Goal: Task Accomplishment & Management: Manage account settings

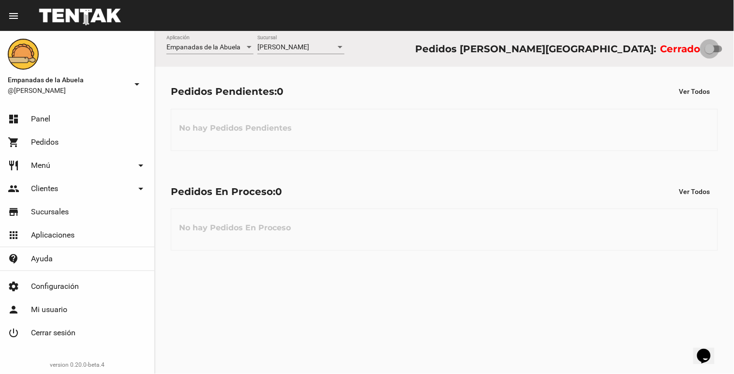
drag, startPoint x: 712, startPoint y: 48, endPoint x: 731, endPoint y: 54, distance: 19.7
click at [732, 55] on div "Empanadas de la Abuela Aplicación [PERSON_NAME] [GEOGRAPHIC_DATA] Pedidos [PERS…" at bounding box center [444, 49] width 579 height 36
checkbox input "true"
click at [295, 44] on span "[PERSON_NAME]" at bounding box center [283, 47] width 52 height 8
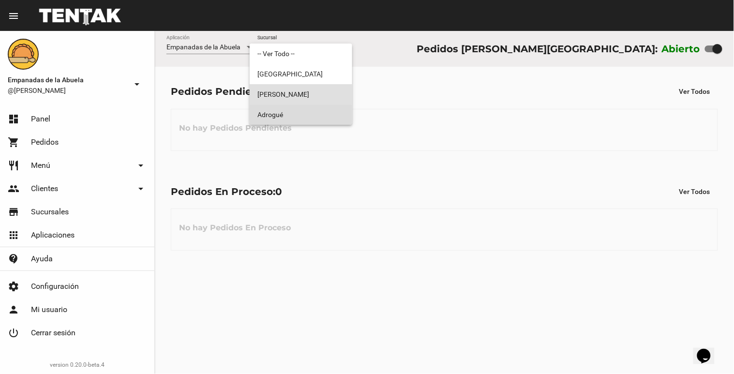
click at [305, 117] on span "Adrogué" at bounding box center [300, 115] width 87 height 20
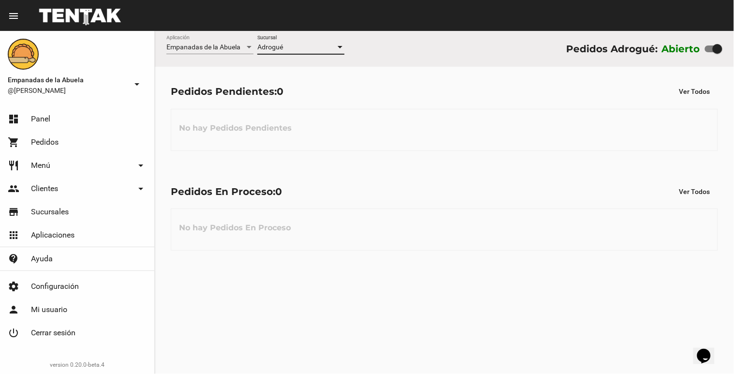
click at [330, 42] on div "Adrogué Sucursal" at bounding box center [300, 44] width 87 height 19
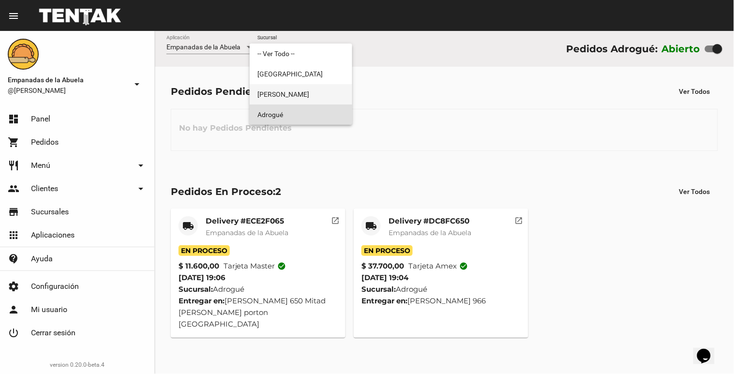
drag, startPoint x: 333, startPoint y: 88, endPoint x: 350, endPoint y: 59, distance: 33.2
click at [332, 93] on span "[PERSON_NAME]" at bounding box center [300, 94] width 87 height 20
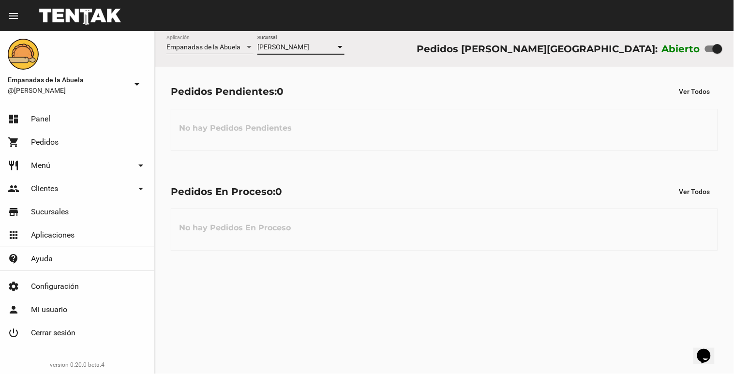
click at [384, 59] on div "Empanadas de la Abuela Aplicación [PERSON_NAME] [GEOGRAPHIC_DATA] Pedidos [PERS…" at bounding box center [444, 49] width 579 height 36
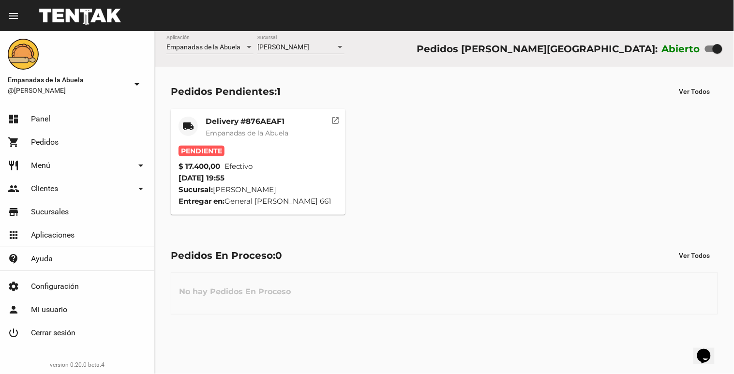
click at [361, 115] on div "local_shipping Delivery #876AEAF1 Empanadas de la Abuela Pendiente $ 17.400,00 …" at bounding box center [444, 162] width 556 height 115
click at [303, 50] on span "[PERSON_NAME]" at bounding box center [283, 47] width 52 height 8
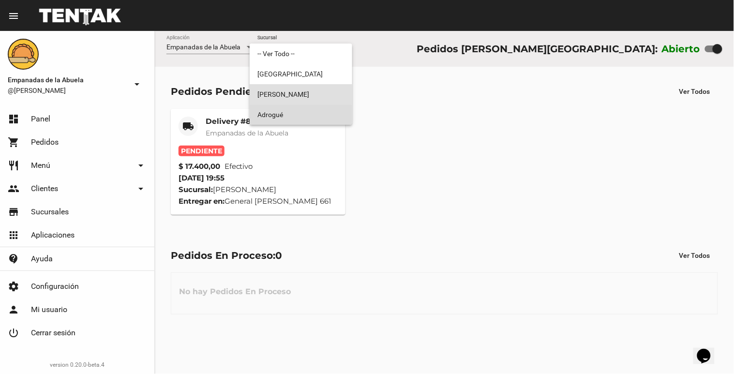
click at [299, 116] on span "Adrogué" at bounding box center [300, 115] width 87 height 20
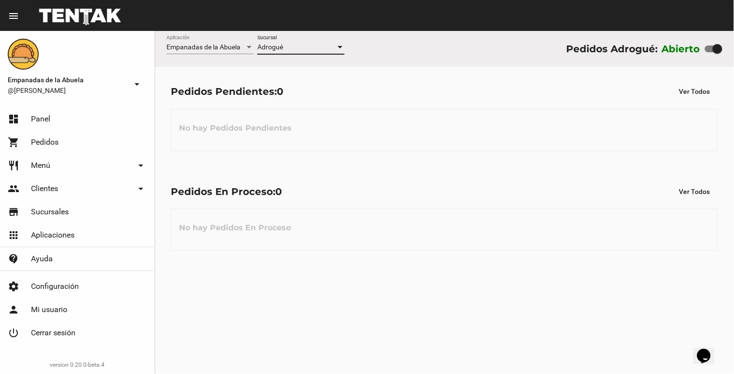
click at [296, 37] on div "Adrogué Sucursal" at bounding box center [300, 44] width 87 height 19
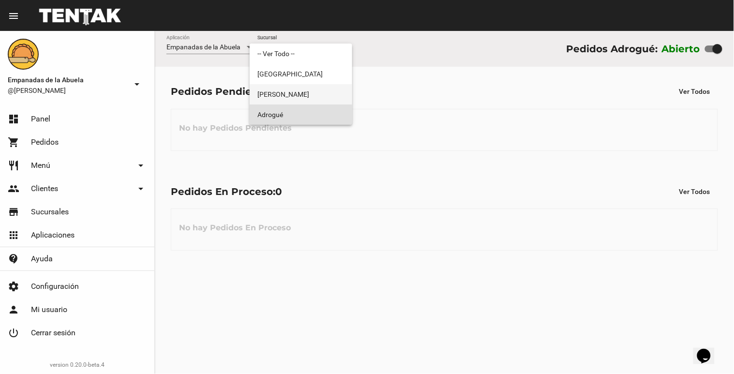
click at [293, 100] on span "[PERSON_NAME]" at bounding box center [300, 94] width 87 height 20
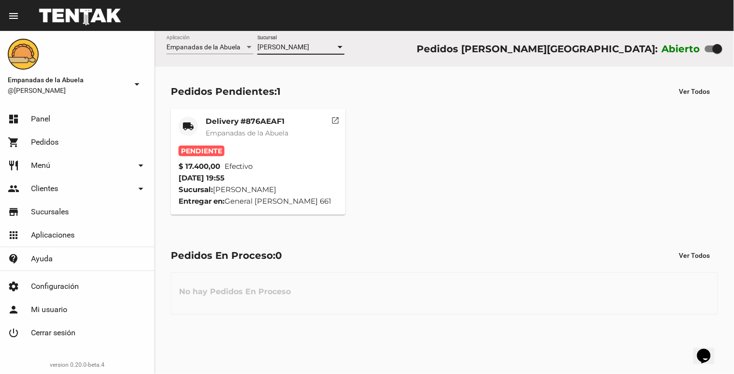
click at [284, 122] on mat-card-title "Delivery #876AEAF1" at bounding box center [247, 122] width 83 height 10
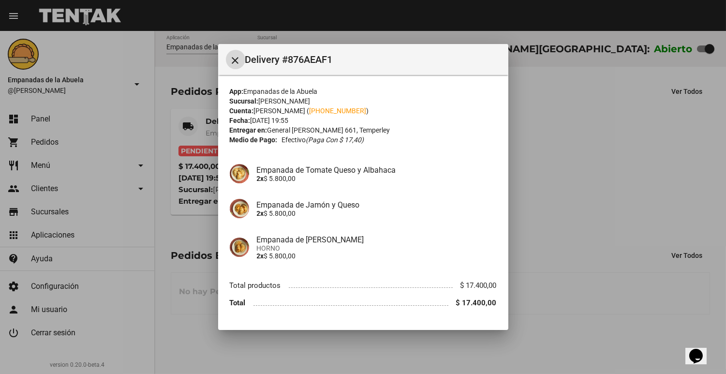
scroll to position [27, 0]
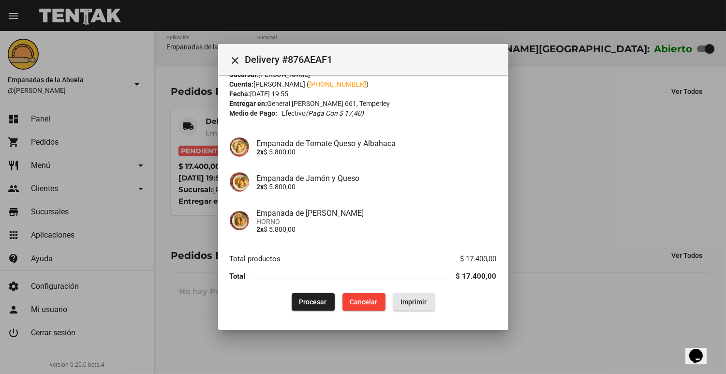
click at [402, 298] on span "Imprimir" at bounding box center [414, 302] width 26 height 8
click at [303, 300] on span "Procesar" at bounding box center [314, 302] width 28 height 8
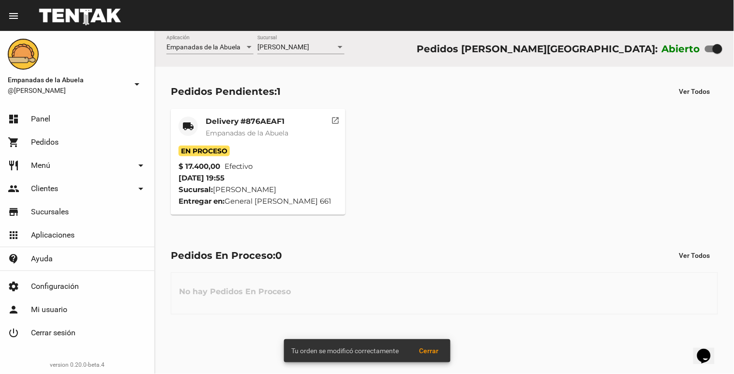
click at [302, 46] on span "[PERSON_NAME]" at bounding box center [283, 47] width 52 height 8
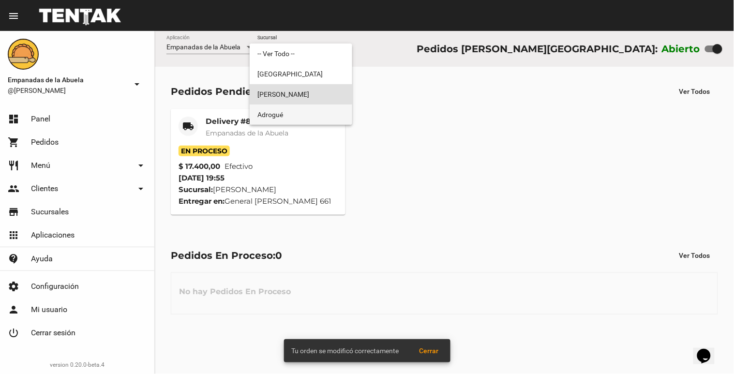
click at [299, 108] on span "Adrogué" at bounding box center [300, 115] width 87 height 20
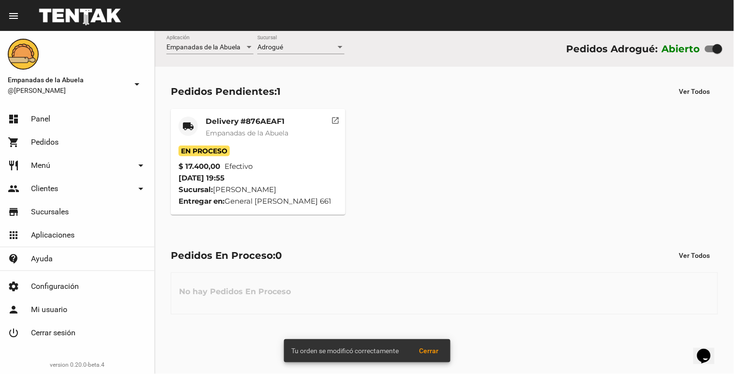
click at [314, 29] on mat-toolbar "menu Resumen" at bounding box center [367, 15] width 734 height 31
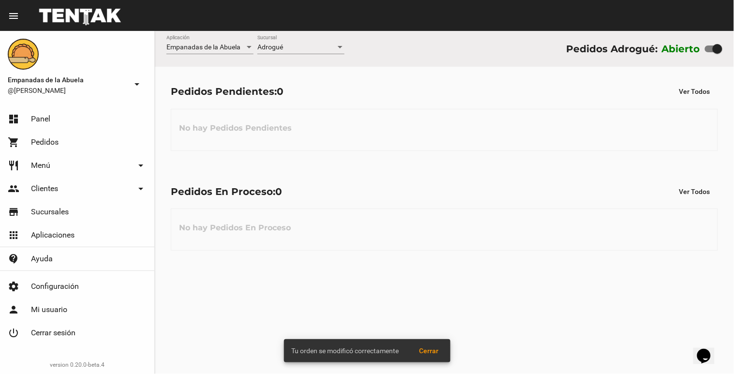
click at [312, 37] on div "Adrogué Sucursal" at bounding box center [300, 44] width 87 height 19
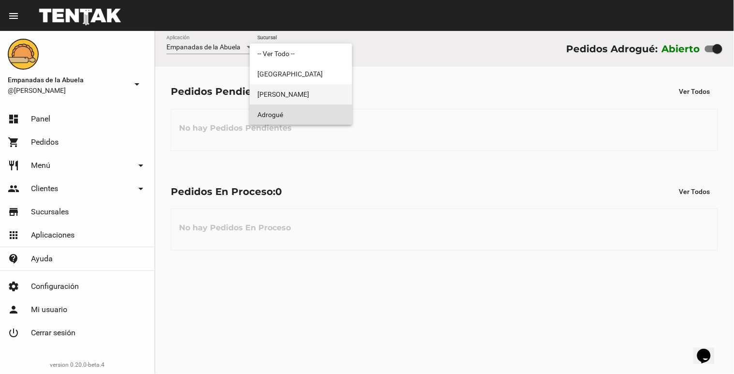
click at [306, 92] on span "[PERSON_NAME]" at bounding box center [300, 94] width 87 height 20
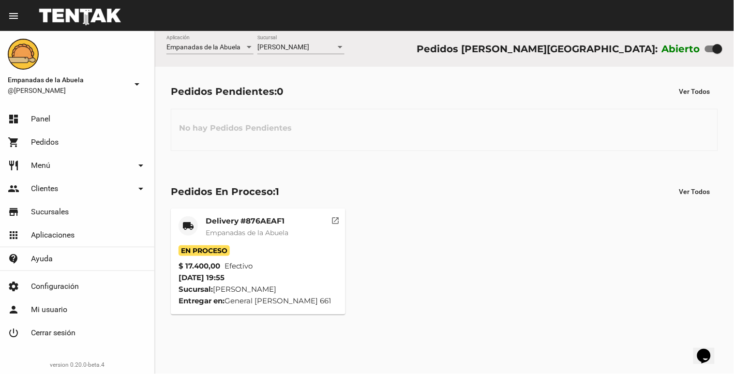
click at [458, 55] on div "Empanadas de la Abuela Aplicación [PERSON_NAME] [GEOGRAPHIC_DATA] Pedidos [PERS…" at bounding box center [444, 49] width 579 height 36
click at [422, 46] on div "Empanadas de la Abuela Aplicación [PERSON_NAME] [GEOGRAPHIC_DATA] Pedidos [PERS…" at bounding box center [444, 49] width 579 height 36
click at [302, 42] on div "Lomas de Zamora Sucursal" at bounding box center [300, 44] width 87 height 19
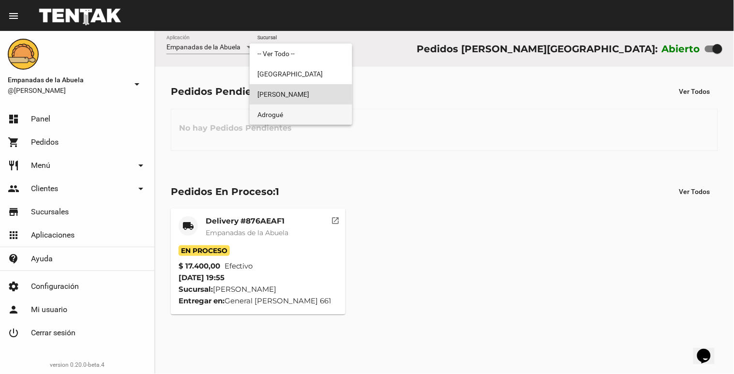
click at [287, 111] on span "Adrogué" at bounding box center [300, 115] width 87 height 20
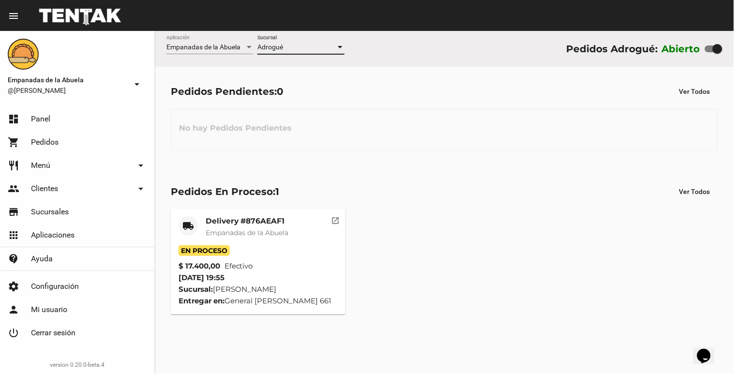
click at [297, 35] on div "Adrogué Sucursal" at bounding box center [300, 44] width 87 height 19
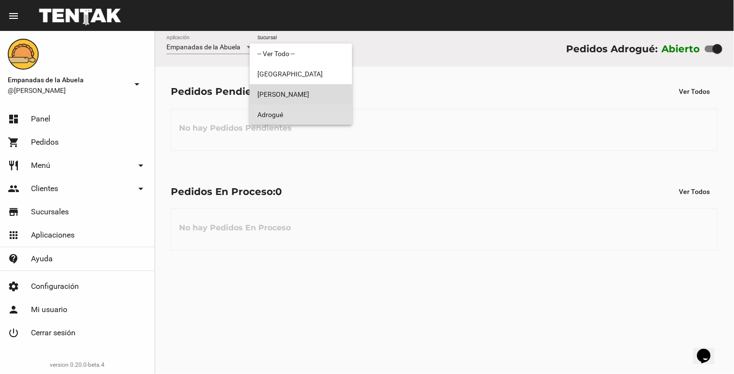
click at [291, 91] on span "[PERSON_NAME]" at bounding box center [300, 94] width 87 height 20
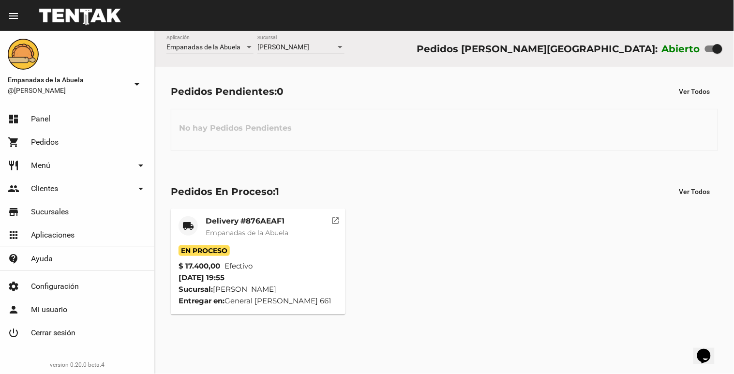
click at [428, 64] on div "Empanadas de la Abuela Aplicación [PERSON_NAME] [GEOGRAPHIC_DATA] Pedidos [PERS…" at bounding box center [444, 49] width 579 height 36
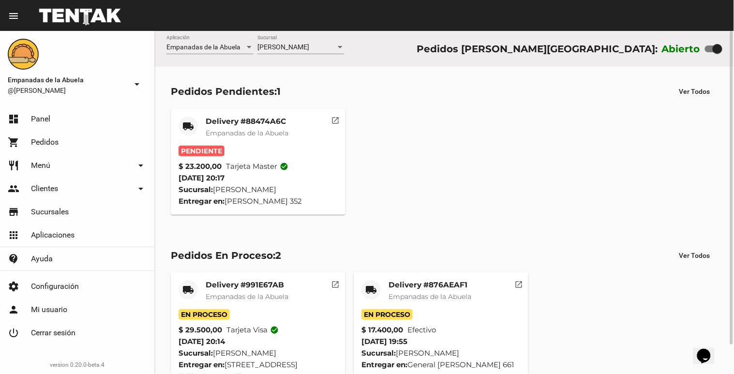
click at [246, 118] on mat-card-title "Delivery #88474A6C" at bounding box center [247, 122] width 83 height 10
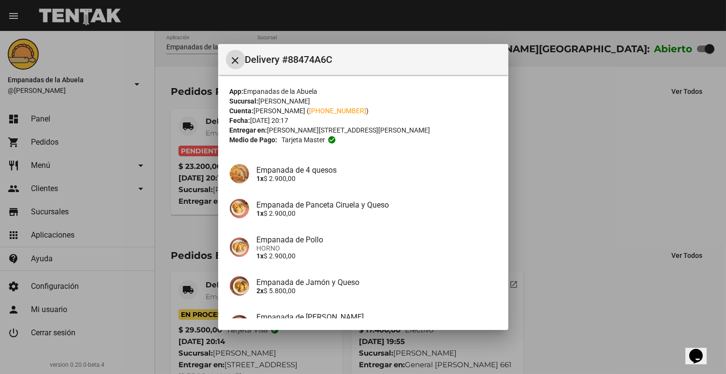
scroll to position [147, 0]
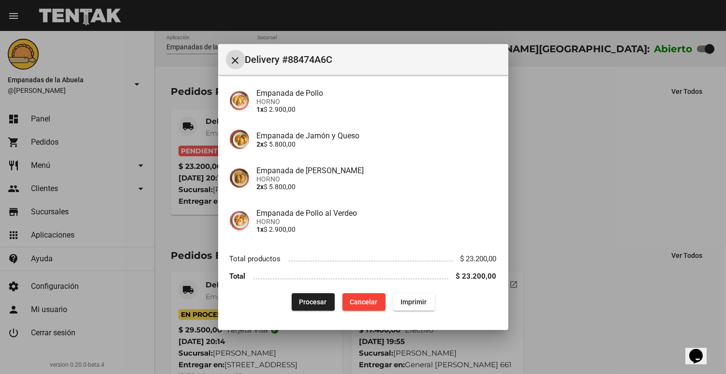
click at [418, 299] on span "Imprimir" at bounding box center [414, 302] width 26 height 8
click at [316, 299] on span "Procesar" at bounding box center [314, 302] width 28 height 8
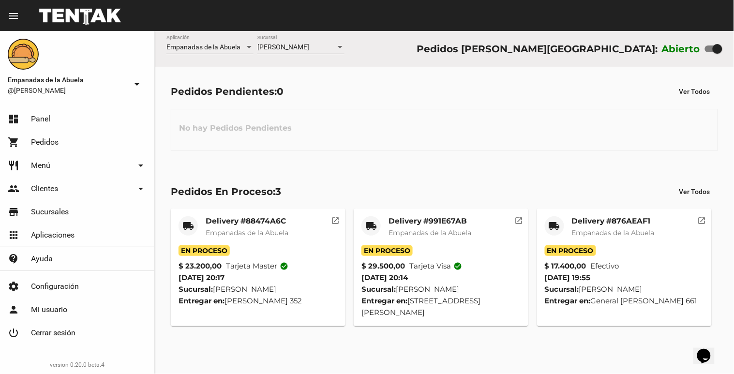
click at [436, 224] on mat-card-title "Delivery #991E67AB" at bounding box center [430, 221] width 83 height 10
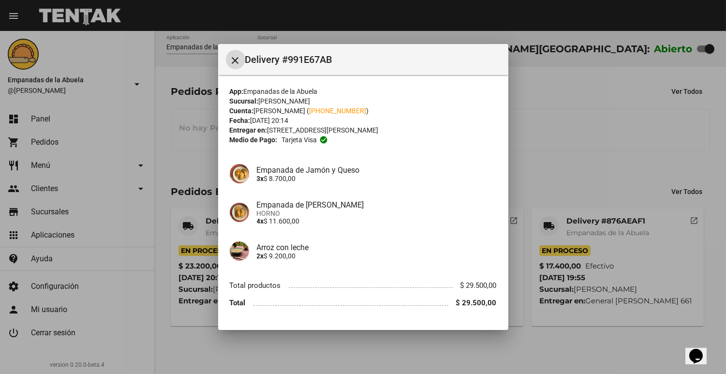
click at [564, 120] on div at bounding box center [363, 187] width 726 height 374
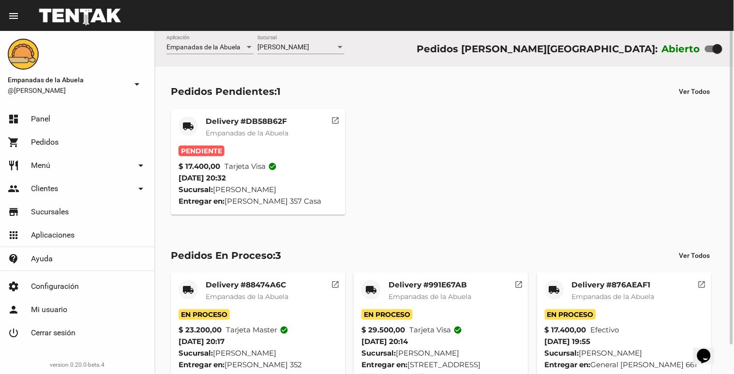
click at [251, 120] on mat-card-title "Delivery #DB58B62F" at bounding box center [247, 122] width 83 height 10
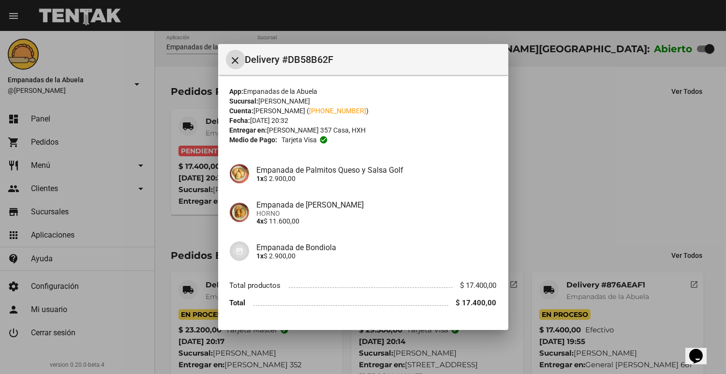
scroll to position [27, 0]
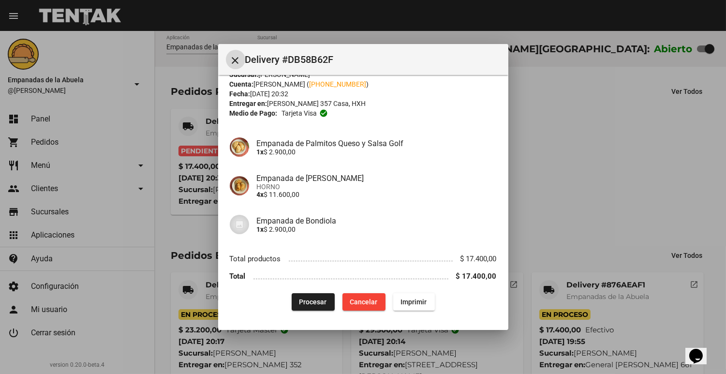
drag, startPoint x: 418, startPoint y: 306, endPoint x: 191, endPoint y: 286, distance: 227.4
click at [417, 306] on button "Imprimir" at bounding box center [414, 301] width 42 height 17
click at [315, 306] on button "Procesar" at bounding box center [313, 301] width 43 height 17
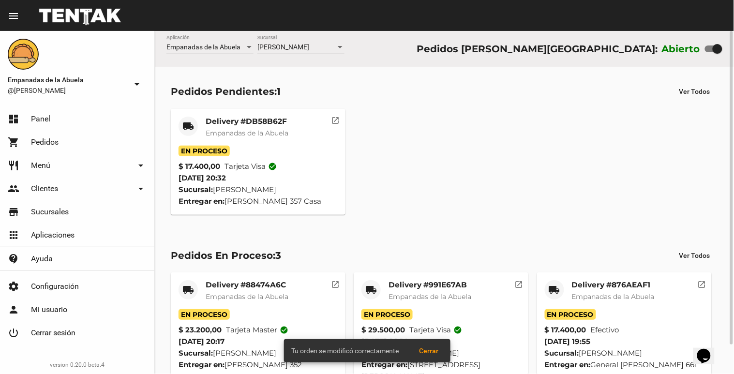
click at [417, 286] on mat-card-title "Delivery #991E67AB" at bounding box center [430, 285] width 83 height 10
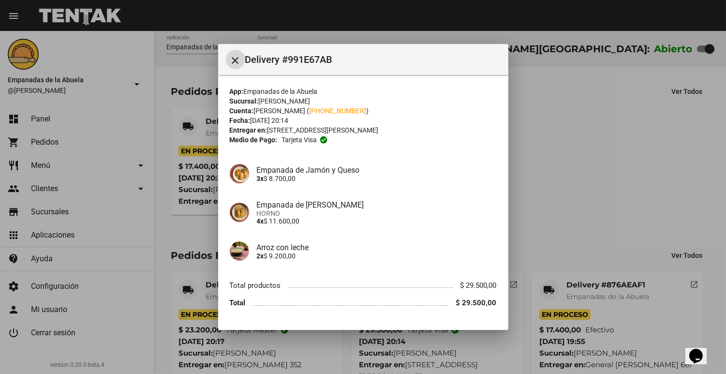
click at [552, 151] on div at bounding box center [363, 187] width 726 height 374
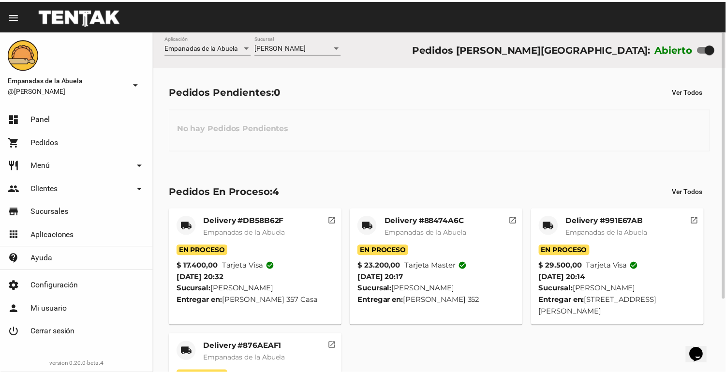
scroll to position [94, 0]
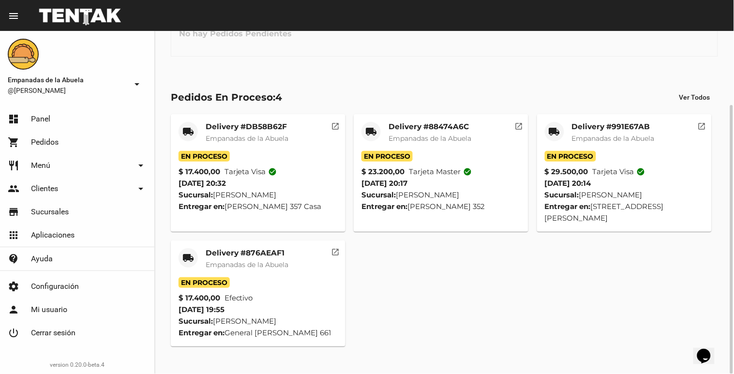
click at [241, 253] on mat-card-title "Delivery #876AEAF1" at bounding box center [247, 253] width 83 height 10
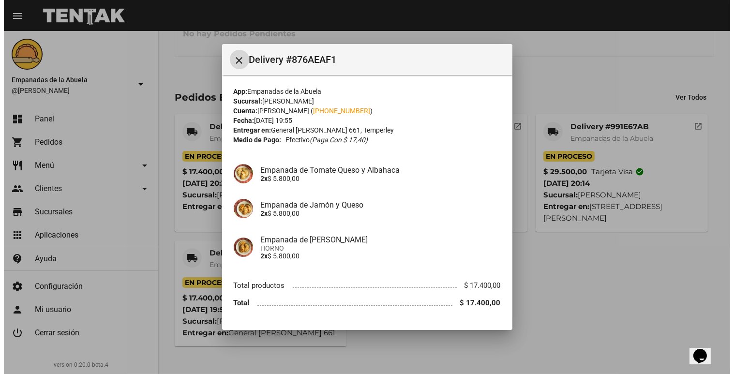
scroll to position [27, 0]
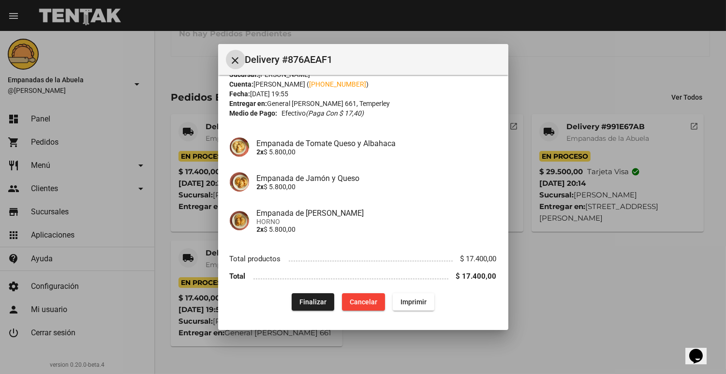
click at [560, 63] on div at bounding box center [363, 187] width 726 height 374
